Goal: Check status: Check status

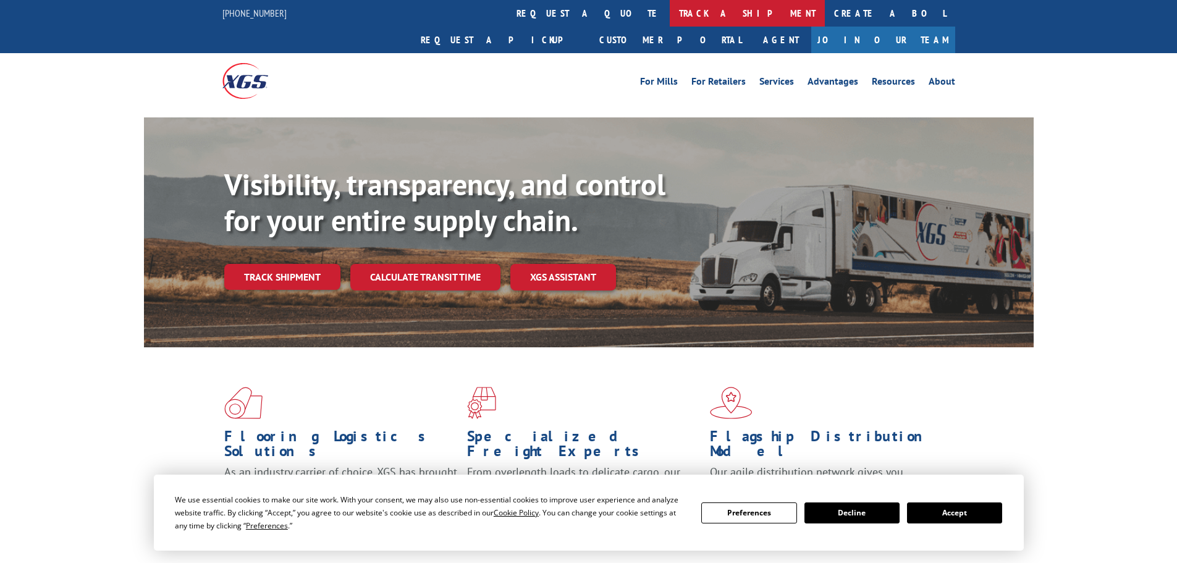
click at [670, 12] on link "track a shipment" at bounding box center [747, 13] width 155 height 27
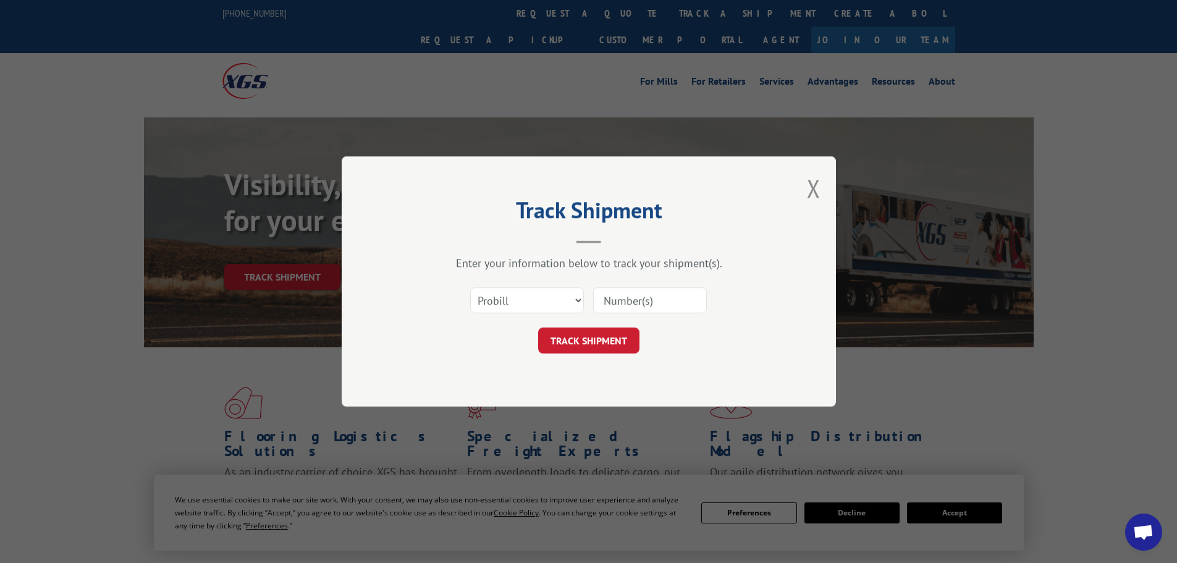
click at [635, 301] on input at bounding box center [650, 300] width 114 height 26
paste input "17108292"
type input "17108292"
click at [600, 344] on button "TRACK SHIPMENT" at bounding box center [588, 340] width 101 height 26
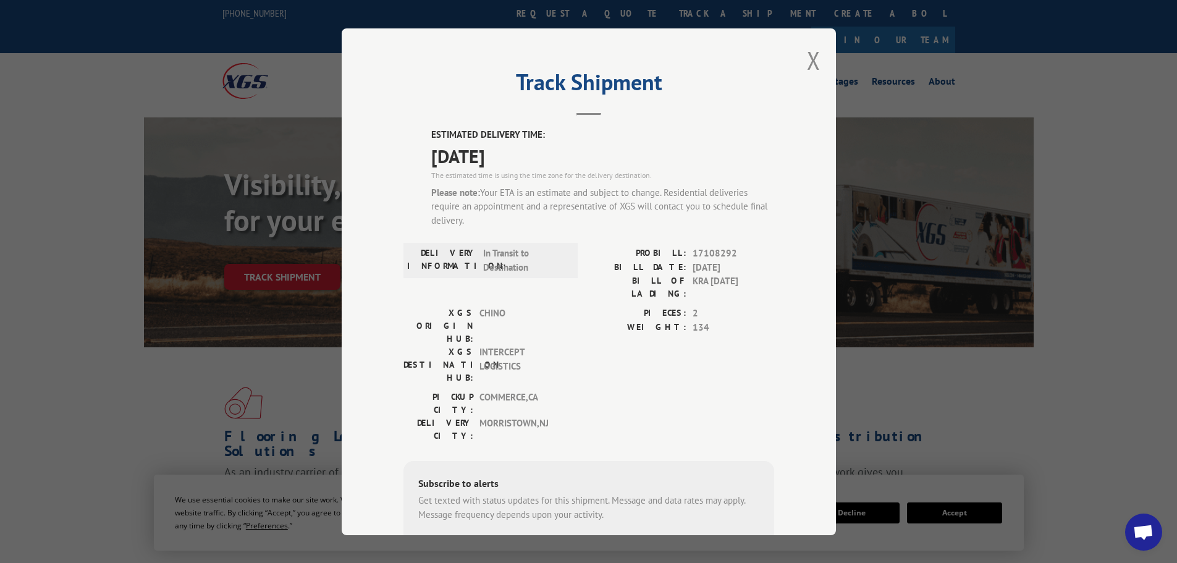
click at [817, 57] on div "Track Shipment ESTIMATED DELIVERY TIME: [DATE] The estimated time is using the …" at bounding box center [589, 281] width 494 height 507
click at [808, 58] on button "Close modal" at bounding box center [814, 60] width 14 height 33
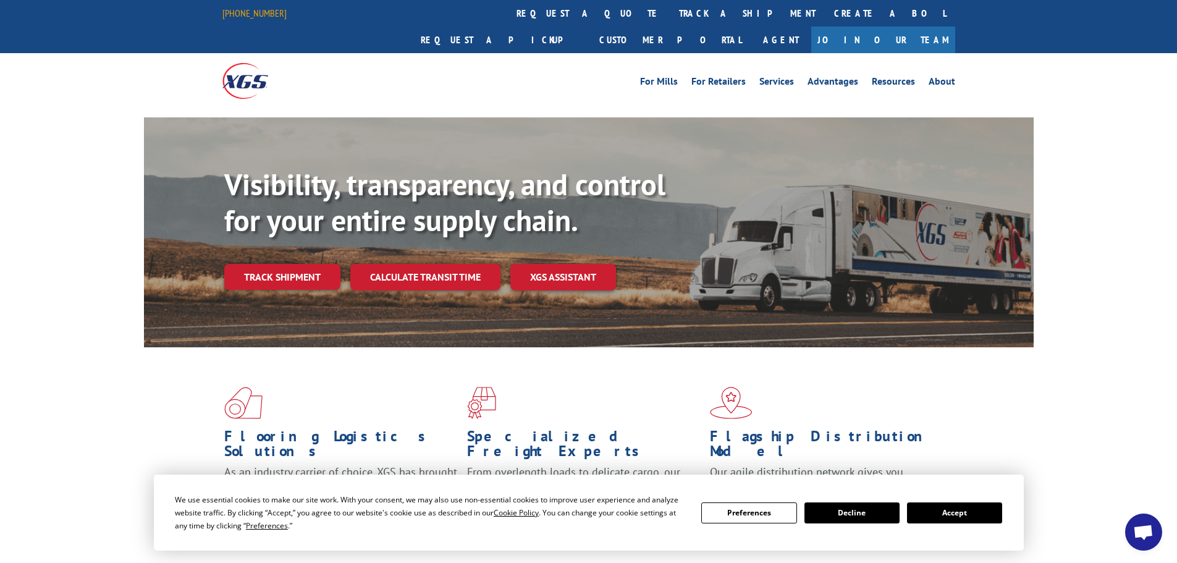
drag, startPoint x: 278, startPoint y: 12, endPoint x: 271, endPoint y: 17, distance: 8.4
click at [271, 17] on div "[PHONE_NUMBER]" at bounding box center [261, 13] width 79 height 15
drag, startPoint x: 263, startPoint y: 13, endPoint x: 242, endPoint y: 17, distance: 22.0
drag, startPoint x: 242, startPoint y: 17, endPoint x: 308, endPoint y: 13, distance: 66.9
click at [308, 13] on div "[PHONE_NUMBER] request a quote track a shipment Create a BOL Request a pickup C…" at bounding box center [588, 26] width 733 height 53
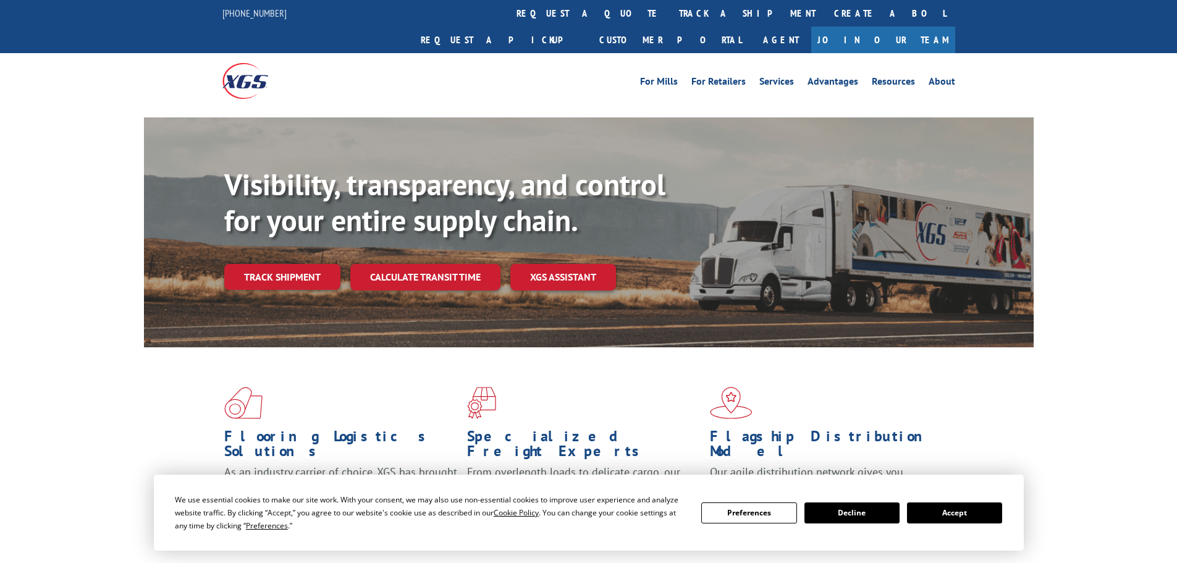
click at [670, 14] on link "track a shipment" at bounding box center [747, 13] width 155 height 27
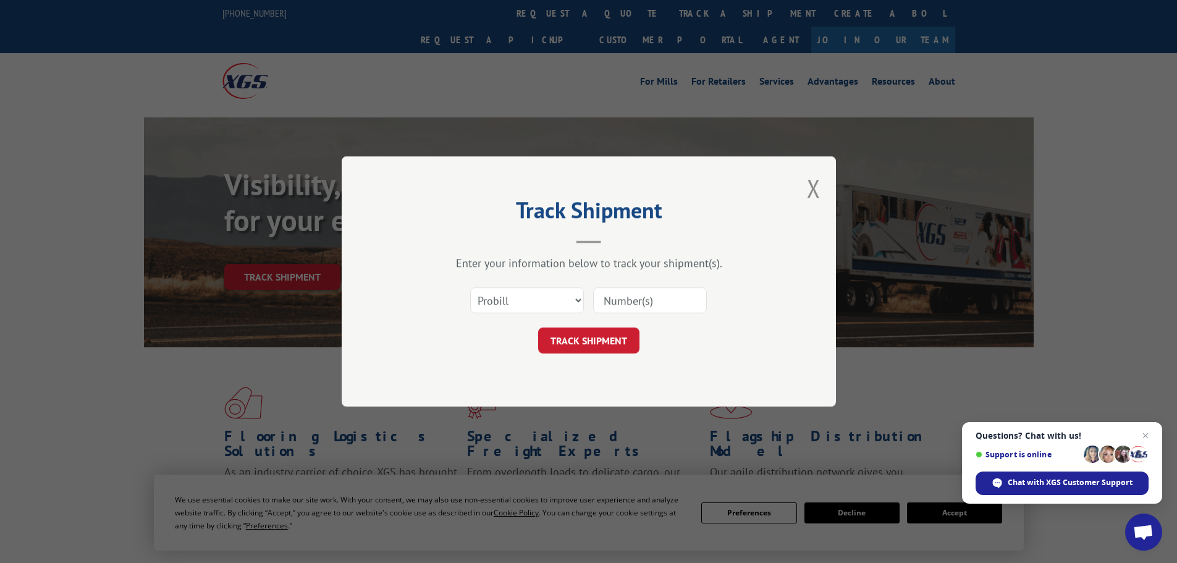
click at [617, 297] on input at bounding box center [650, 300] width 114 height 26
paste input "17108292"
type input "17108292"
click at [612, 337] on button "TRACK SHIPMENT" at bounding box center [588, 340] width 101 height 26
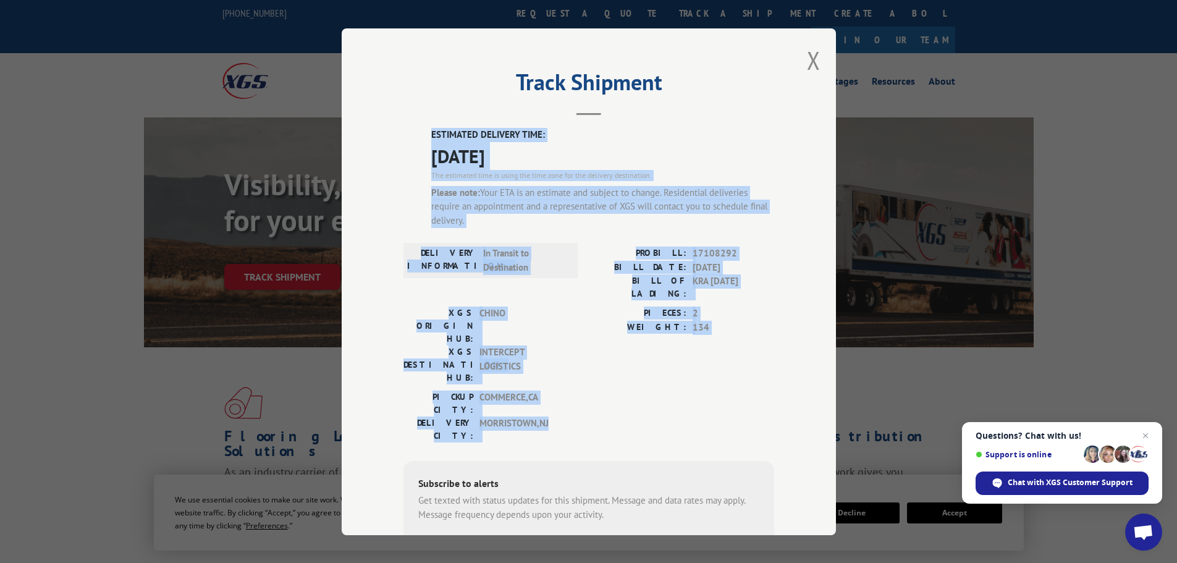
drag, startPoint x: 739, startPoint y: 369, endPoint x: 362, endPoint y: 138, distance: 442.5
click at [362, 138] on div "Track Shipment ESTIMATED DELIVERY TIME: [DATE] The estimated time is using the …" at bounding box center [589, 281] width 494 height 507
copy div "ESTIMATED DELIVERY TIME: 10/09/2025 The estimated time is using the time zone f…"
